Goal: Information Seeking & Learning: Learn about a topic

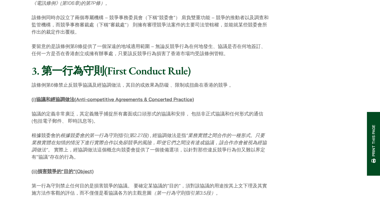
scroll to position [507, 0]
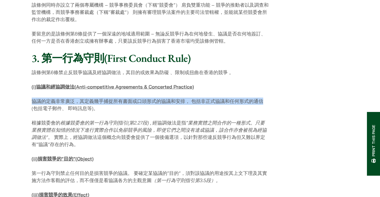
drag, startPoint x: 32, startPoint y: 93, endPoint x: 269, endPoint y: 93, distance: 237.1
click at [269, 98] on p "協議的定義非常廣泛，其定義幾乎捕捉所有書面或口頭形式的協議和安排， 包括非正式協議和任何形式的通信(包括電子郵件、 即時訊息等)。" at bounding box center [151, 105] width 238 height 14
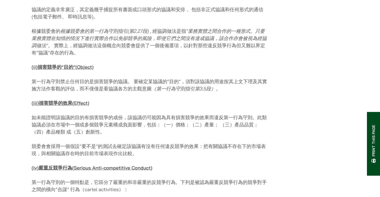
scroll to position [614, 0]
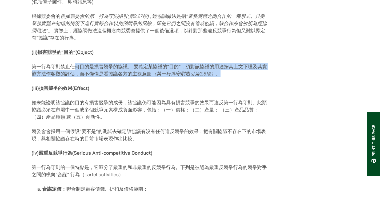
drag, startPoint x: 74, startPoint y: 59, endPoint x: 226, endPoint y: 65, distance: 152.7
click at [226, 65] on p "第一行為守則禁止任何目的是損害競爭的協議。 要確定某協議的“目的”，須對該協議的用途按其上文下理及其實施方法作客觀的評估，而不僅僅是看協議各方的主觀意圖 （第…" at bounding box center [151, 70] width 238 height 14
click at [226, 66] on p "第一行為守則禁止任何目的是損害競爭的協議。 要確定某協議的“目的”，須對該協議的用途按其上文下理及其實施方法作客觀的評估，而不僅僅是看協議各方的主觀意圖 （第…" at bounding box center [151, 70] width 238 height 14
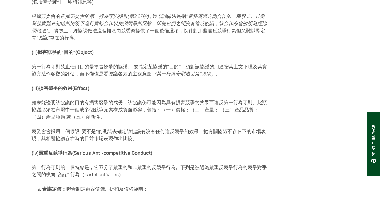
click at [61, 99] on p "如未能證明該協議的目的有損害競爭的成份，該協議仍可能因為具有損害競爭的效果而違反第一行為守則。此類協議必須在市場中一個或多個競爭元素構成負面影響，包括：（一）…" at bounding box center [151, 110] width 238 height 22
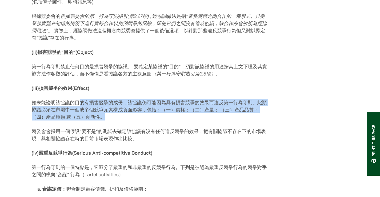
drag, startPoint x: 79, startPoint y: 91, endPoint x: 275, endPoint y: 110, distance: 196.7
click at [200, 110] on p "如未能證明該協議的目的有損害競爭的成份，該協議仍可能因為具有損害競爭的效果而違反第一行為守則。此類協議必須在市場中一個或多個競爭元素構成負面影響，包括：（一）…" at bounding box center [151, 110] width 238 height 22
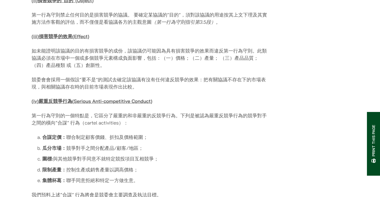
scroll to position [667, 0]
